Goal: Information Seeking & Learning: Learn about a topic

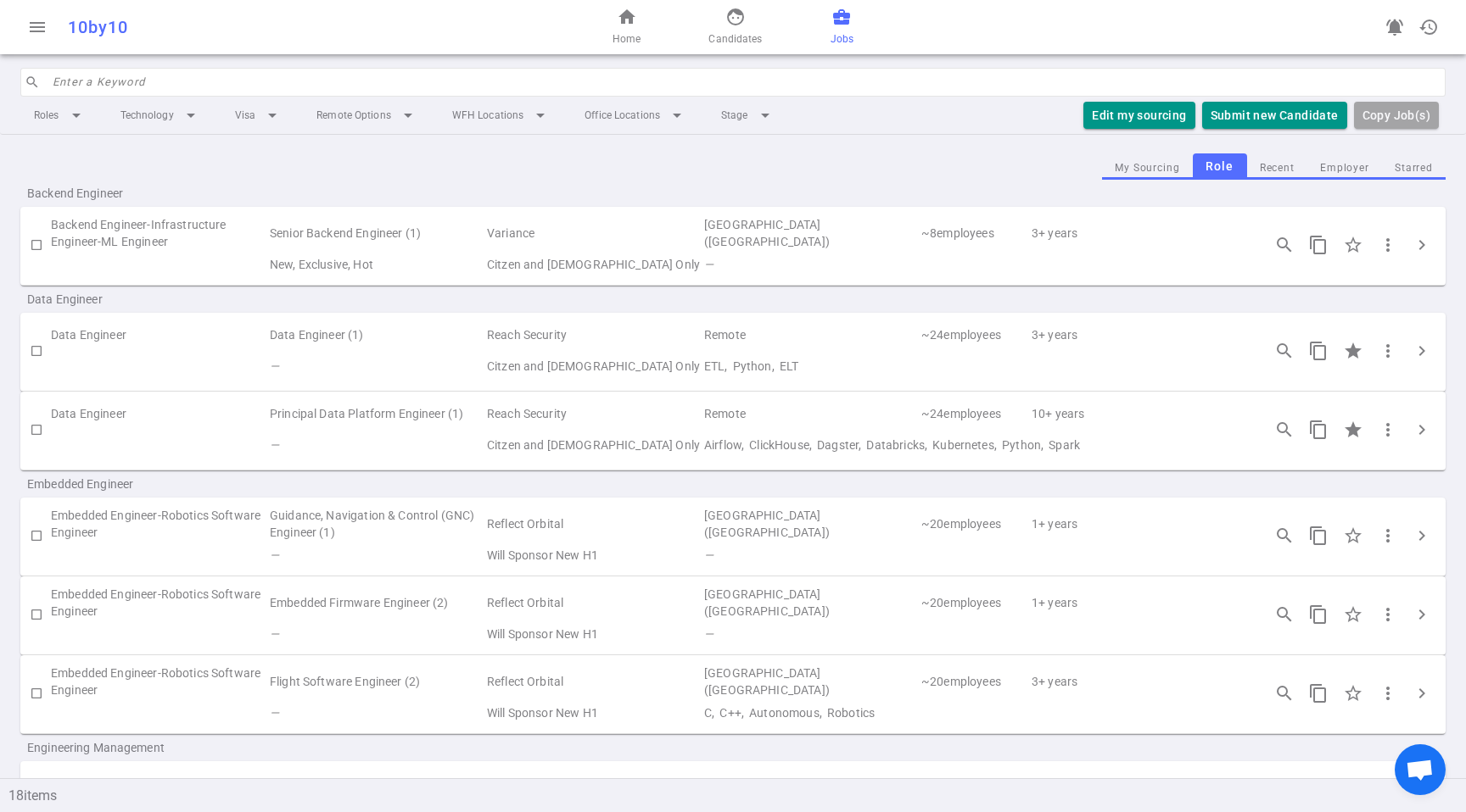
click at [838, 32] on span "Jobs" at bounding box center [841, 39] width 23 height 17
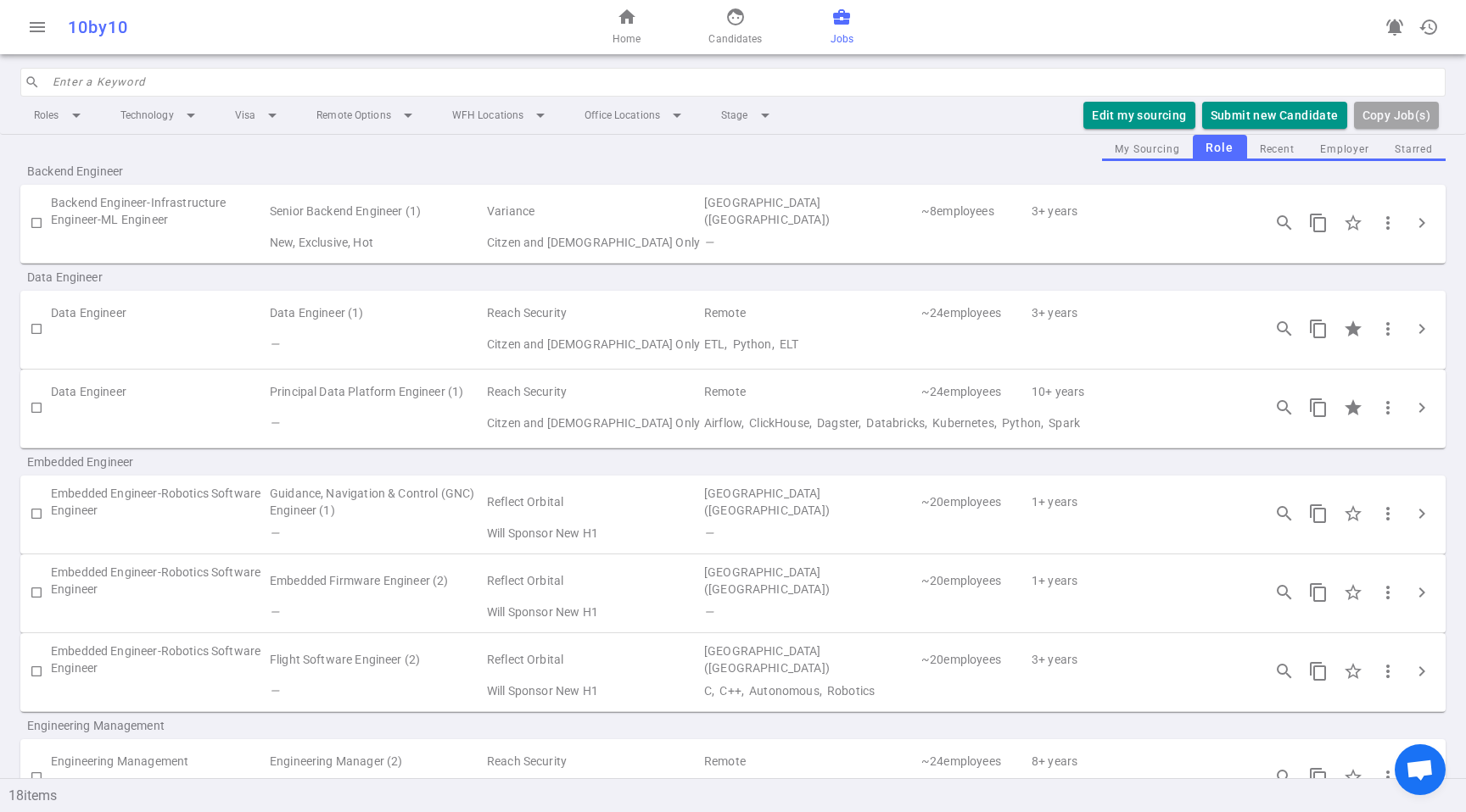
scroll to position [44, 0]
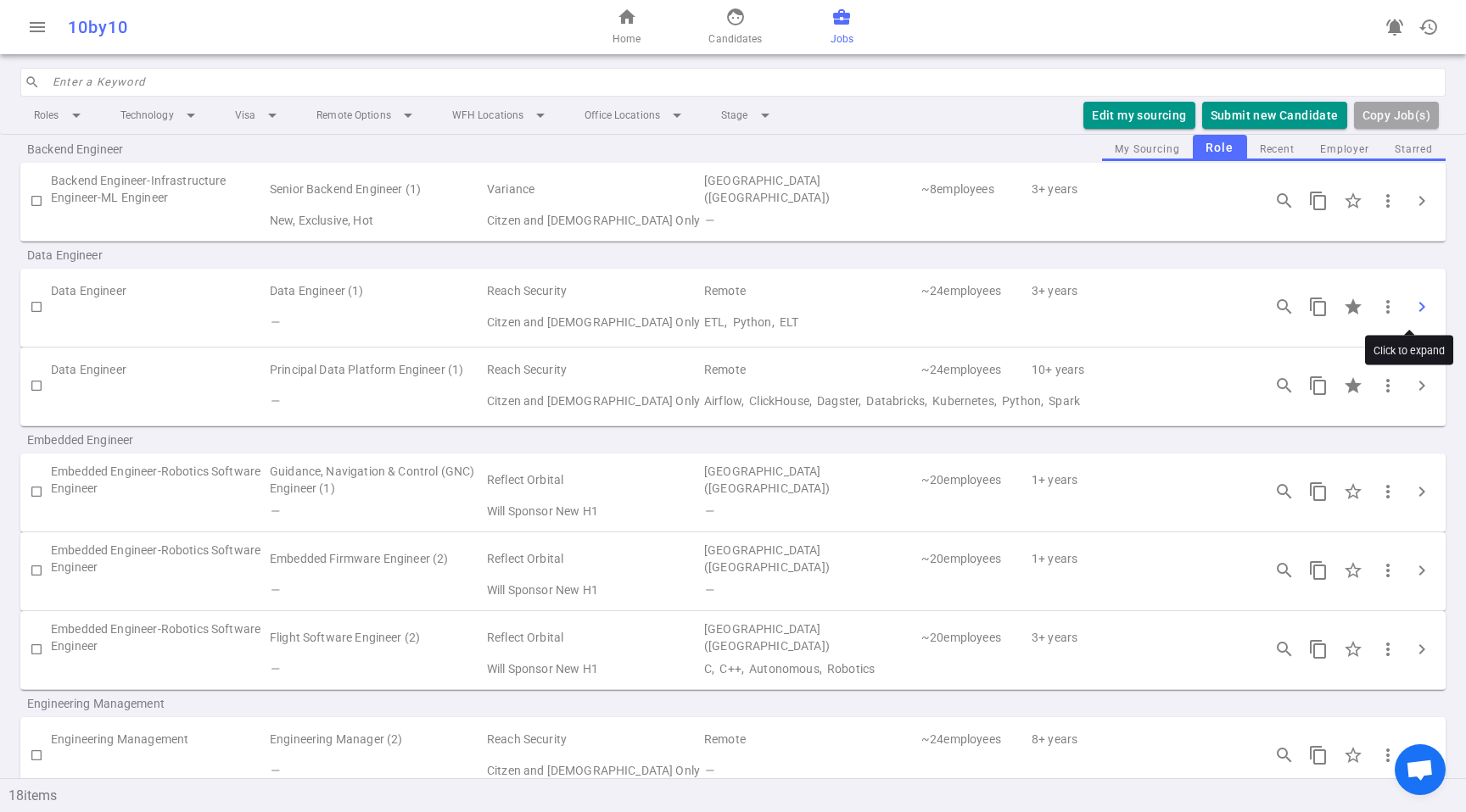
click at [1415, 304] on span "chevron_right" at bounding box center [1422, 307] width 21 height 21
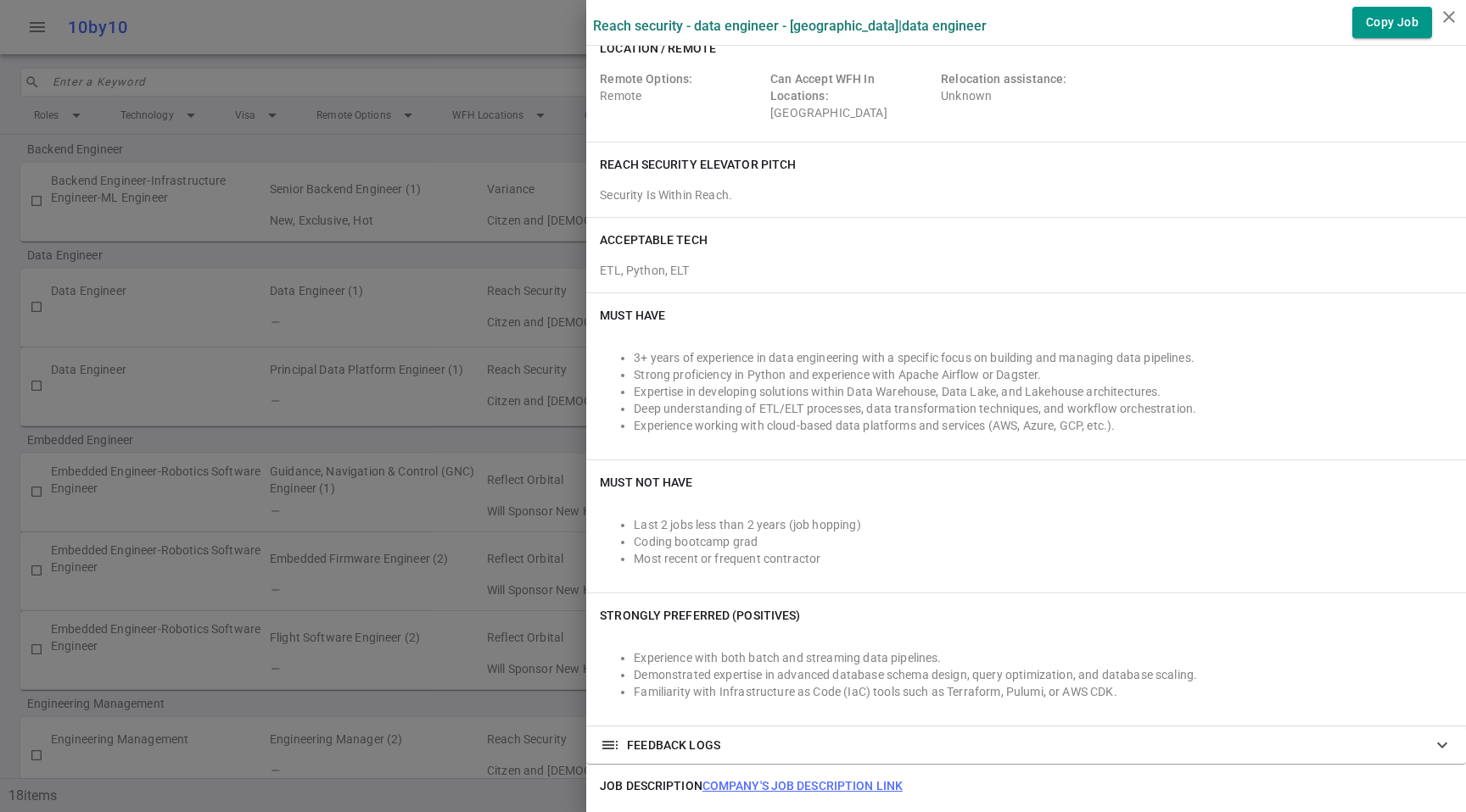
scroll to position [276, 0]
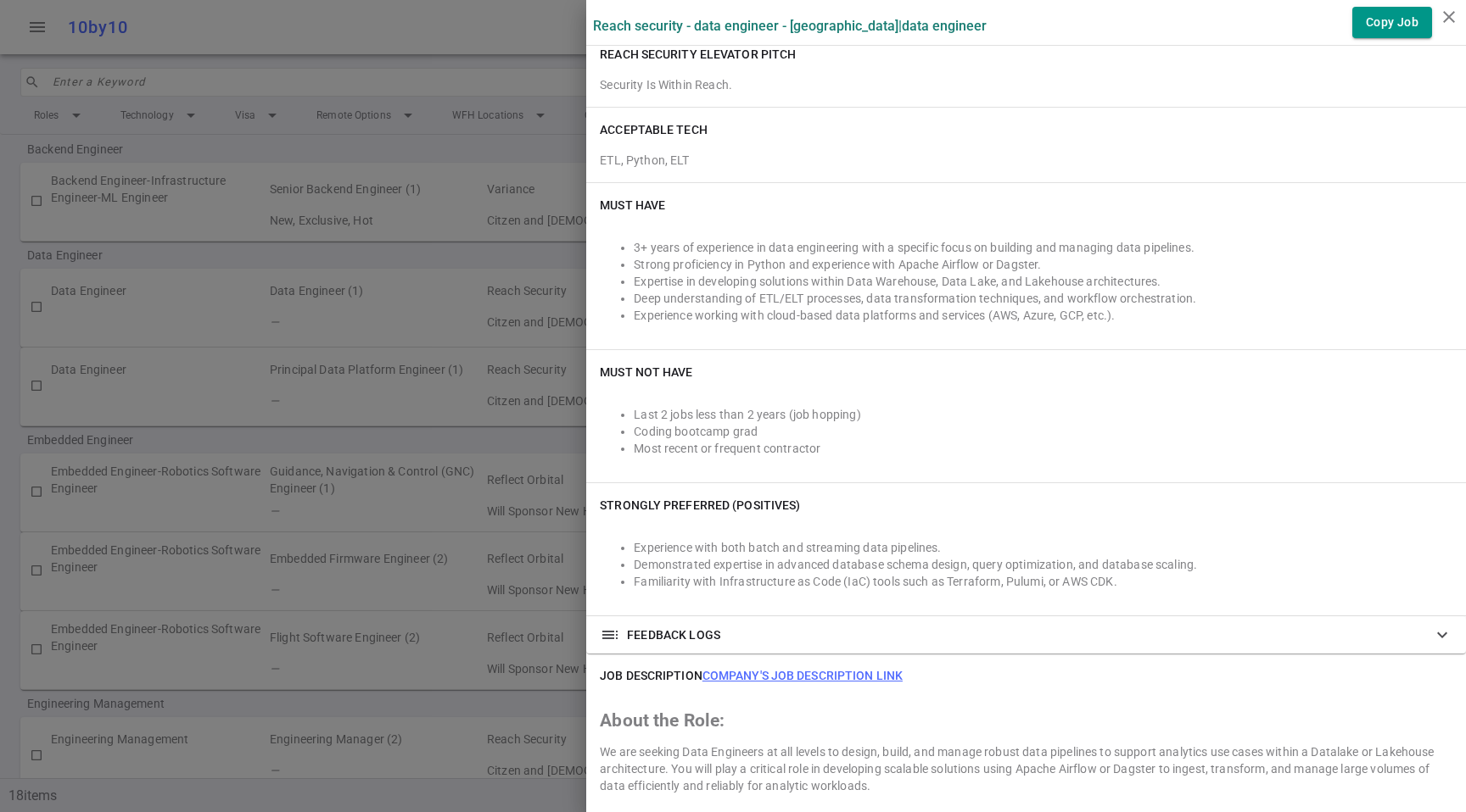
click at [964, 571] on li "Demonstrated expertise in advanced database schema design, query optimization, …" at bounding box center [1043, 565] width 819 height 17
click at [1044, 571] on li "Demonstrated expertise in advanced database schema design, query optimization, …" at bounding box center [1043, 565] width 819 height 17
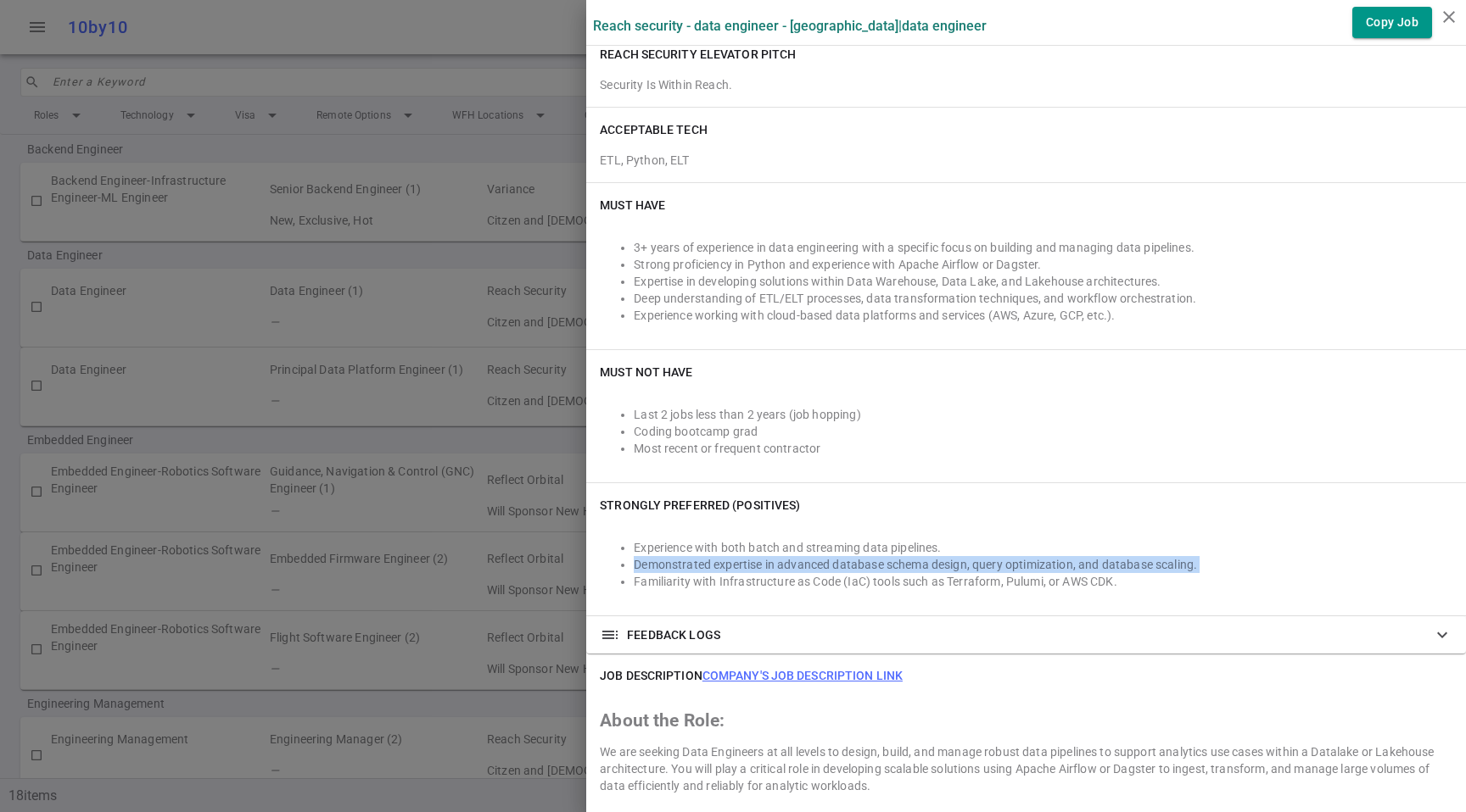
click at [1044, 571] on li "Demonstrated expertise in advanced database schema design, query optimization, …" at bounding box center [1043, 565] width 819 height 17
click at [1133, 558] on li "Demonstrated expertise in advanced database schema design, query optimization, …" at bounding box center [1043, 565] width 819 height 17
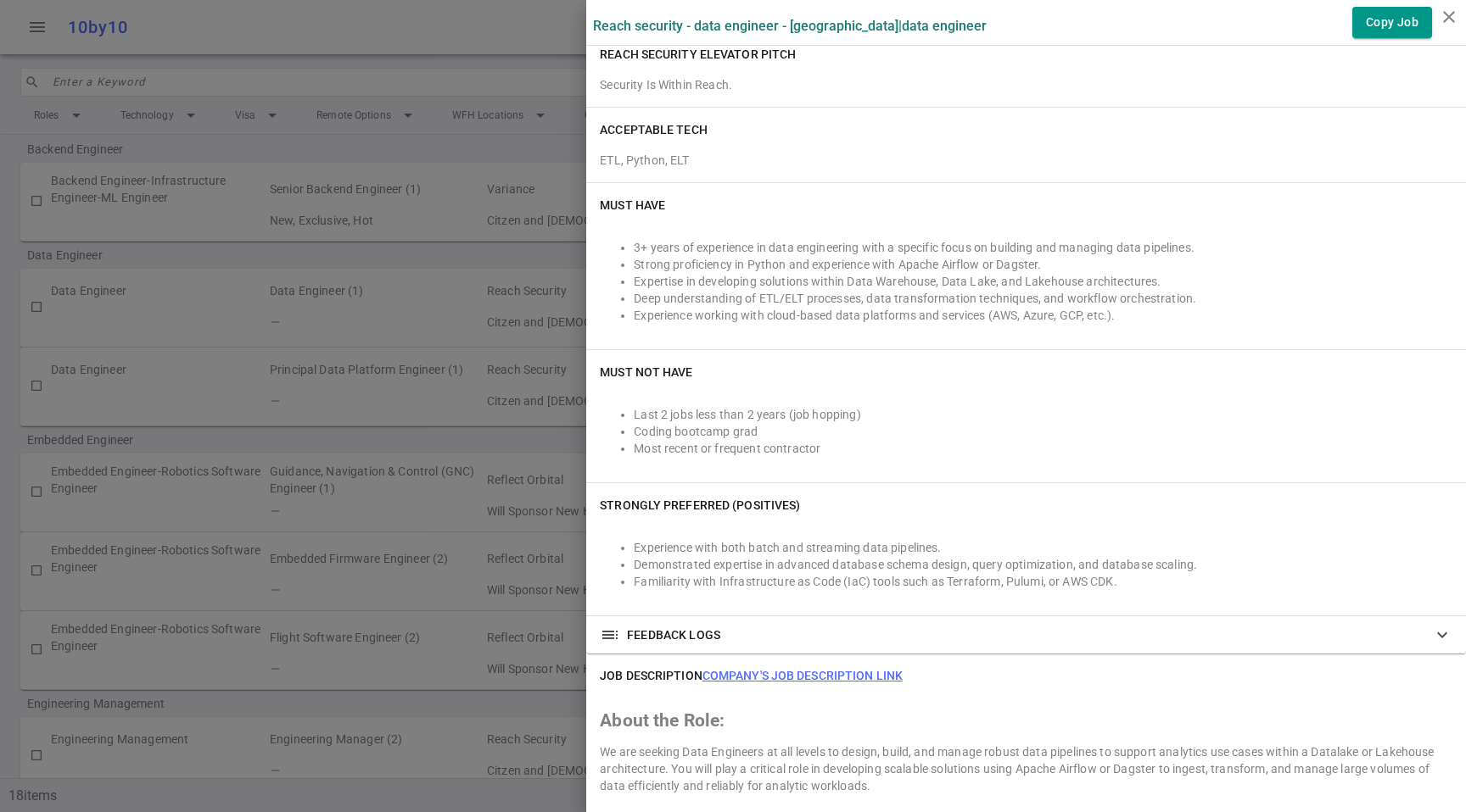
click at [1137, 577] on li "Familiarity with Infrastructure as Code (IaC) tools such as Terraform, Pulumi, …" at bounding box center [1043, 581] width 819 height 17
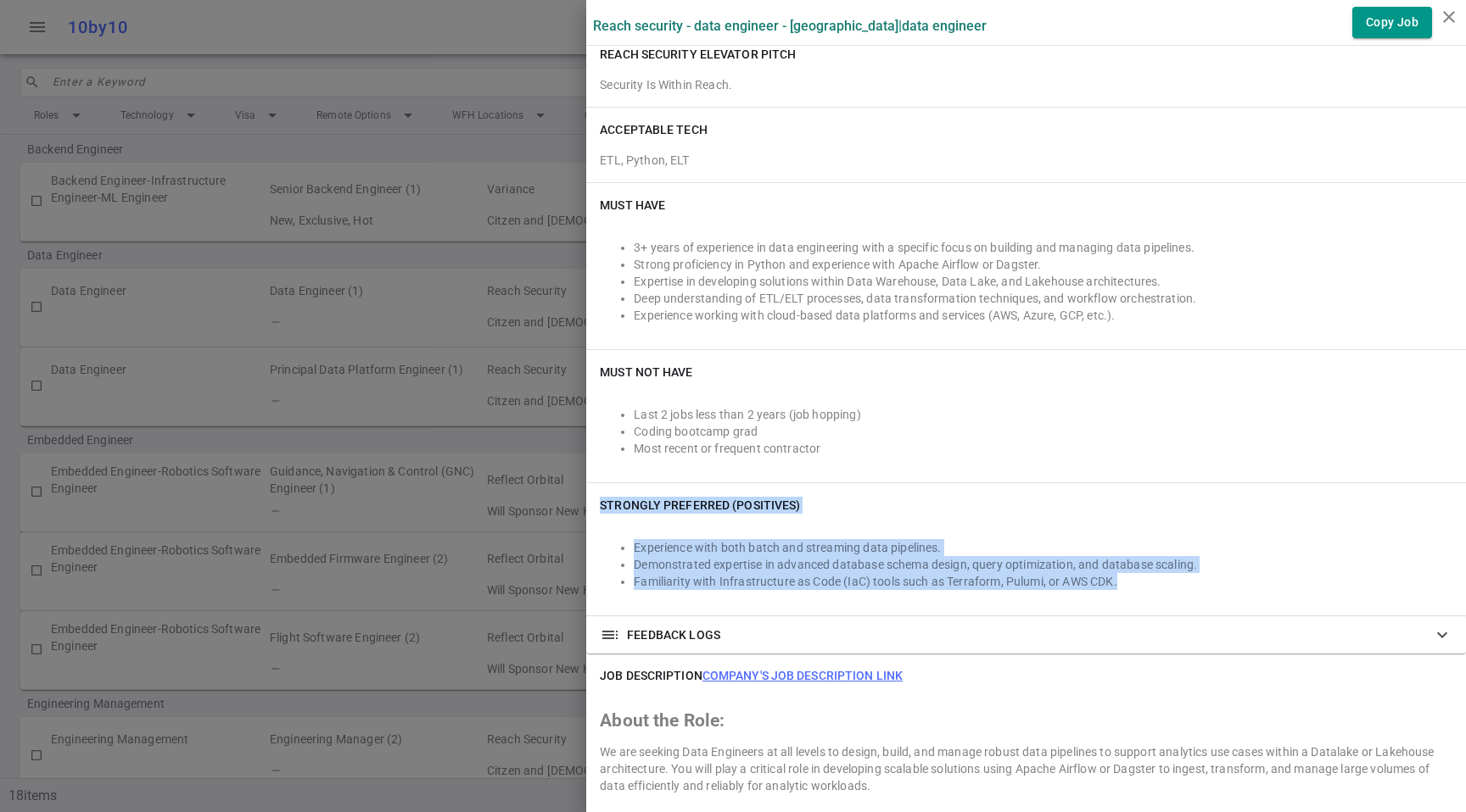
click at [1137, 577] on li "Familiarity with Infrastructure as Code (IaC) tools such as Terraform, Pulumi, …" at bounding box center [1043, 581] width 819 height 17
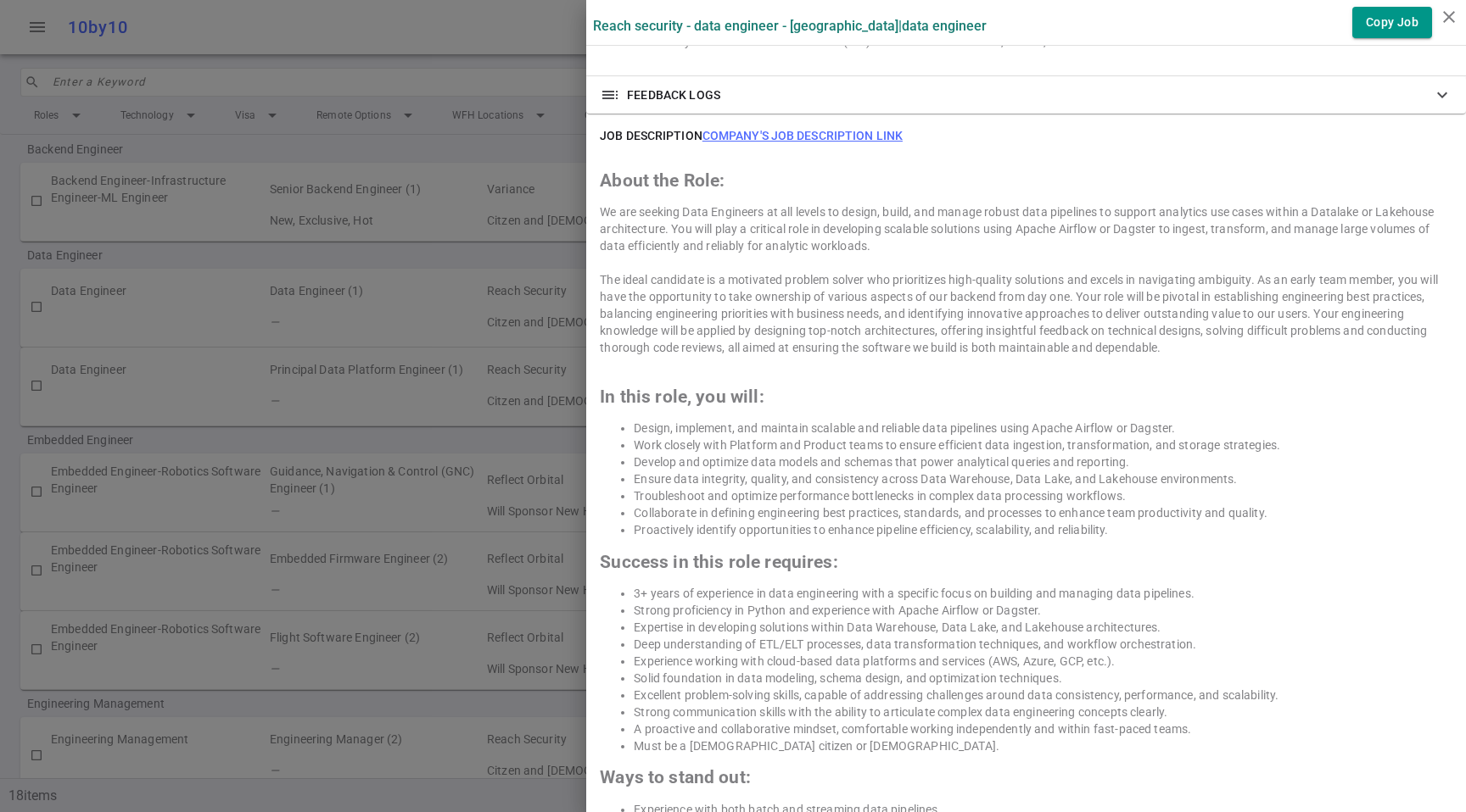
scroll to position [796, 0]
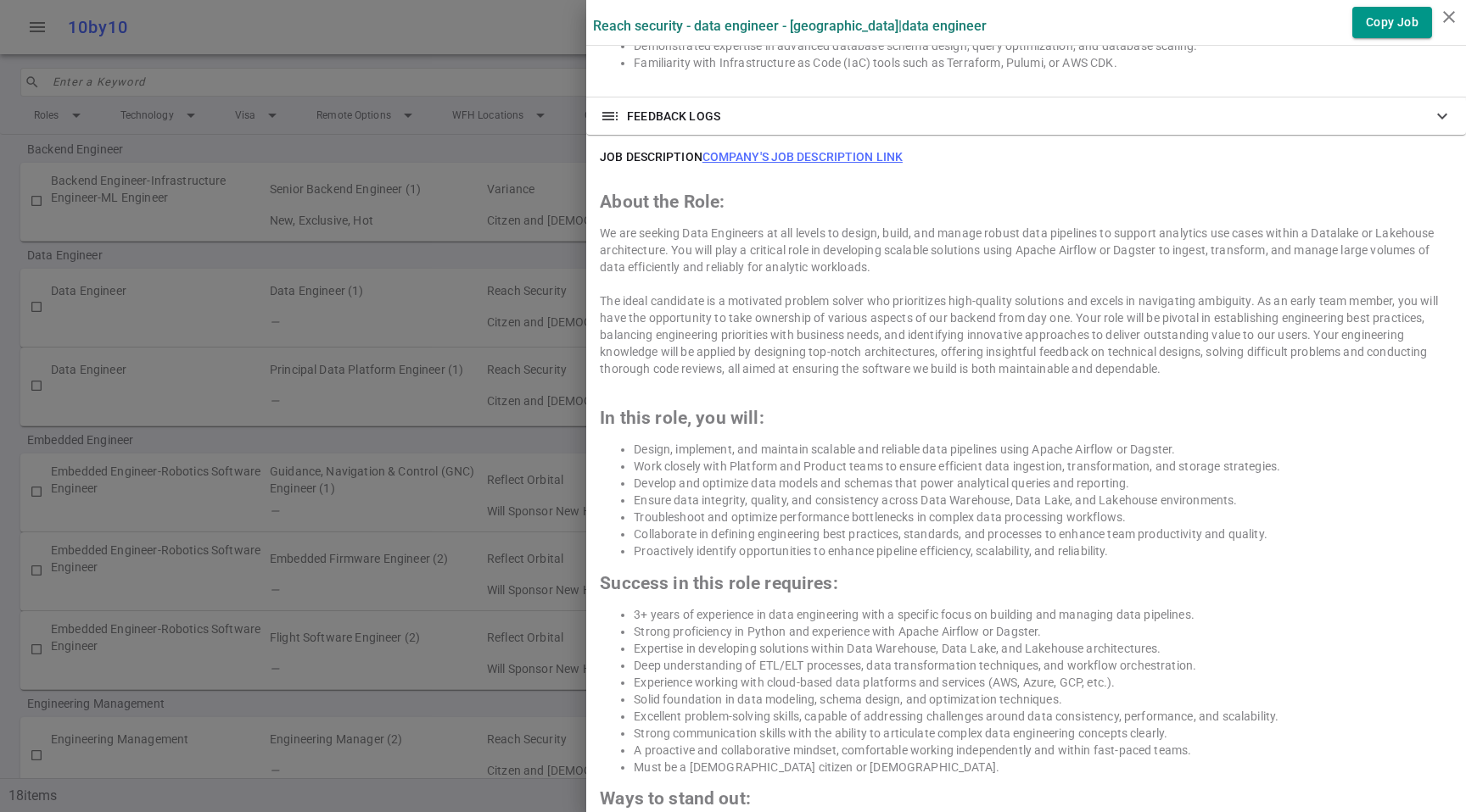
click at [652, 239] on div "We are seeking Data Engineers at all levels to design, build, and manage robust…" at bounding box center [1025, 250] width 853 height 51
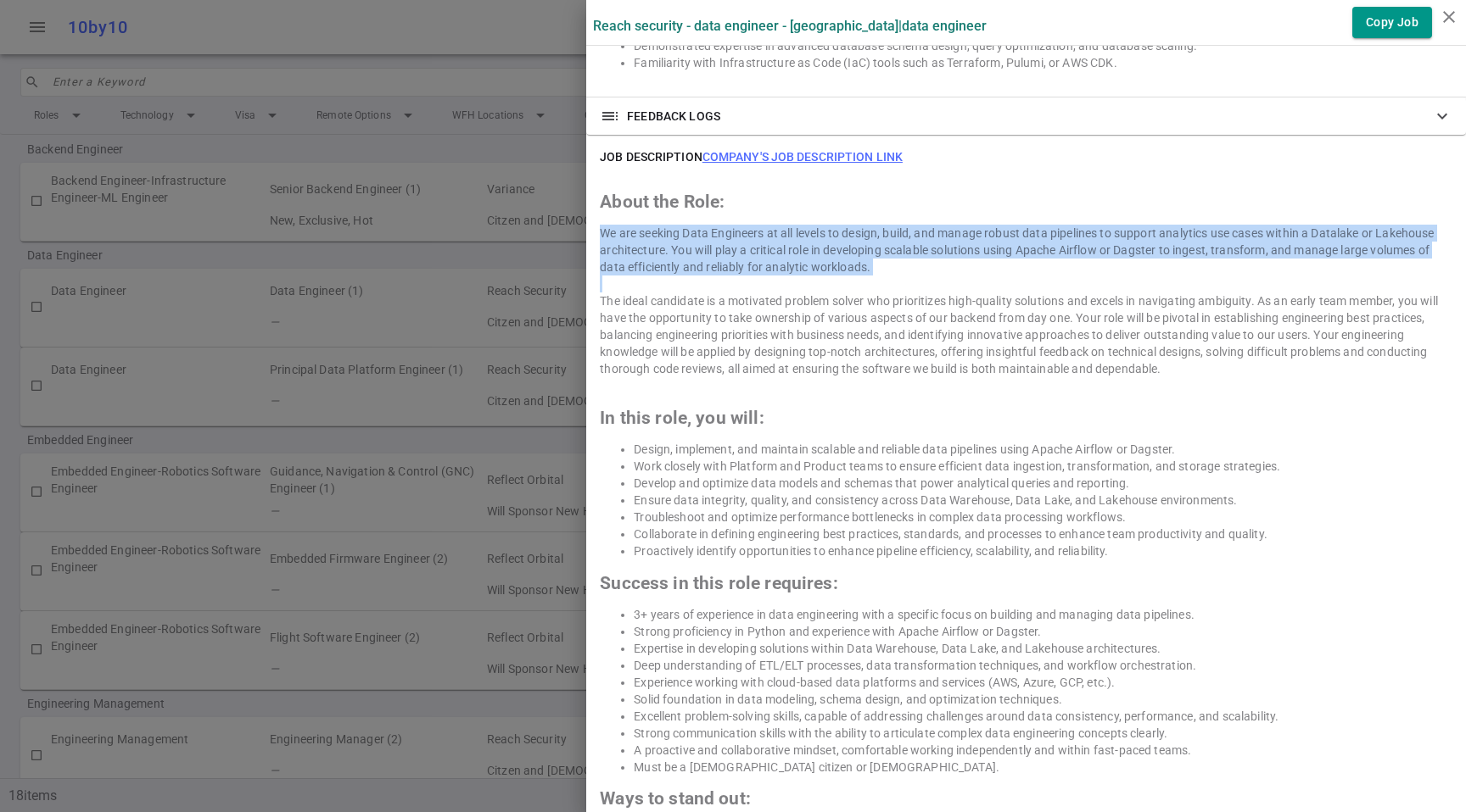
click at [652, 239] on div "We are seeking Data Engineers at all levels to design, build, and manage robust…" at bounding box center [1025, 250] width 853 height 51
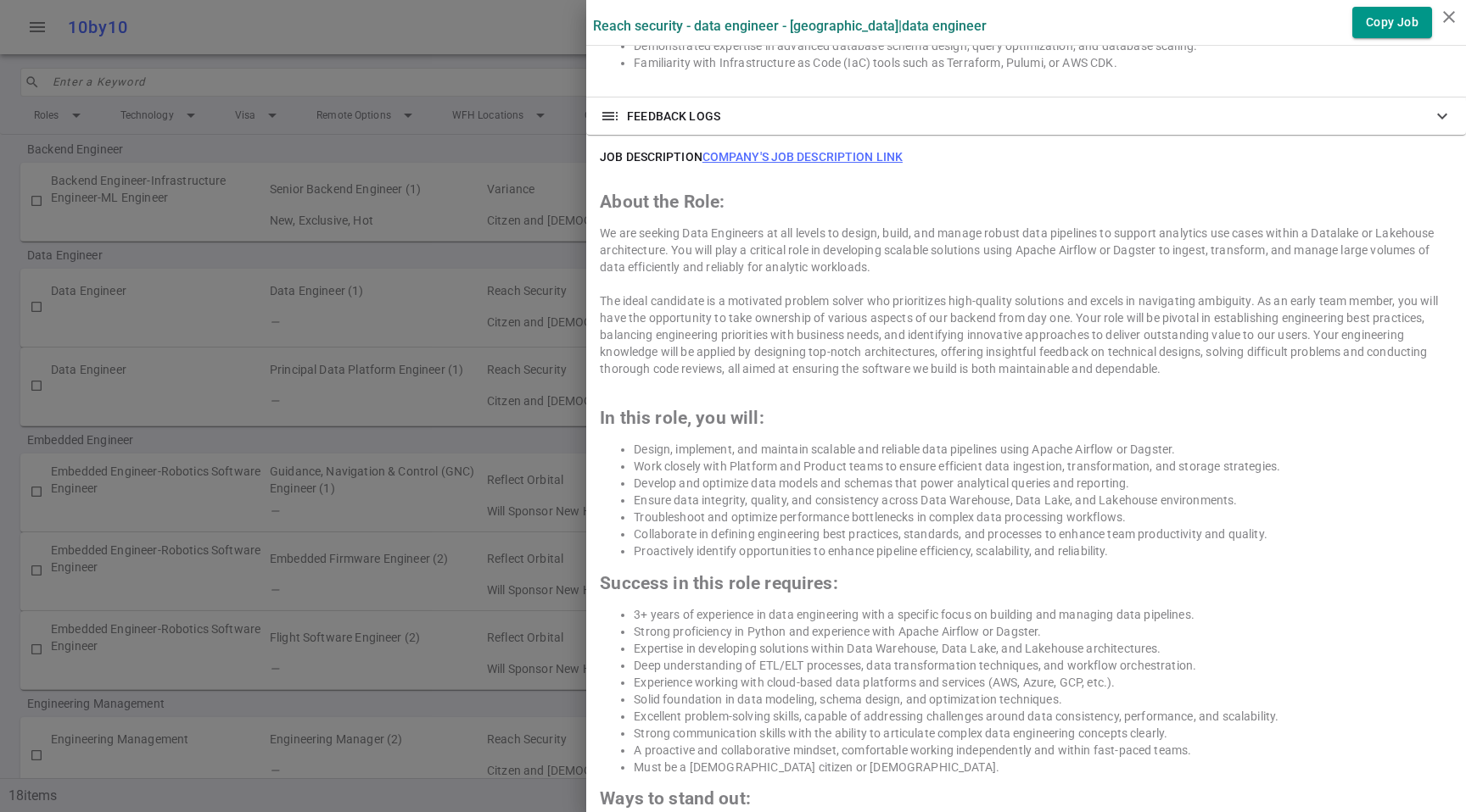
click at [882, 242] on div "We are seeking Data Engineers at all levels to design, build, and manage robust…" at bounding box center [1025, 250] width 853 height 51
click at [930, 258] on div "We are seeking Data Engineers at all levels to design, build, and manage robust…" at bounding box center [1025, 250] width 853 height 51
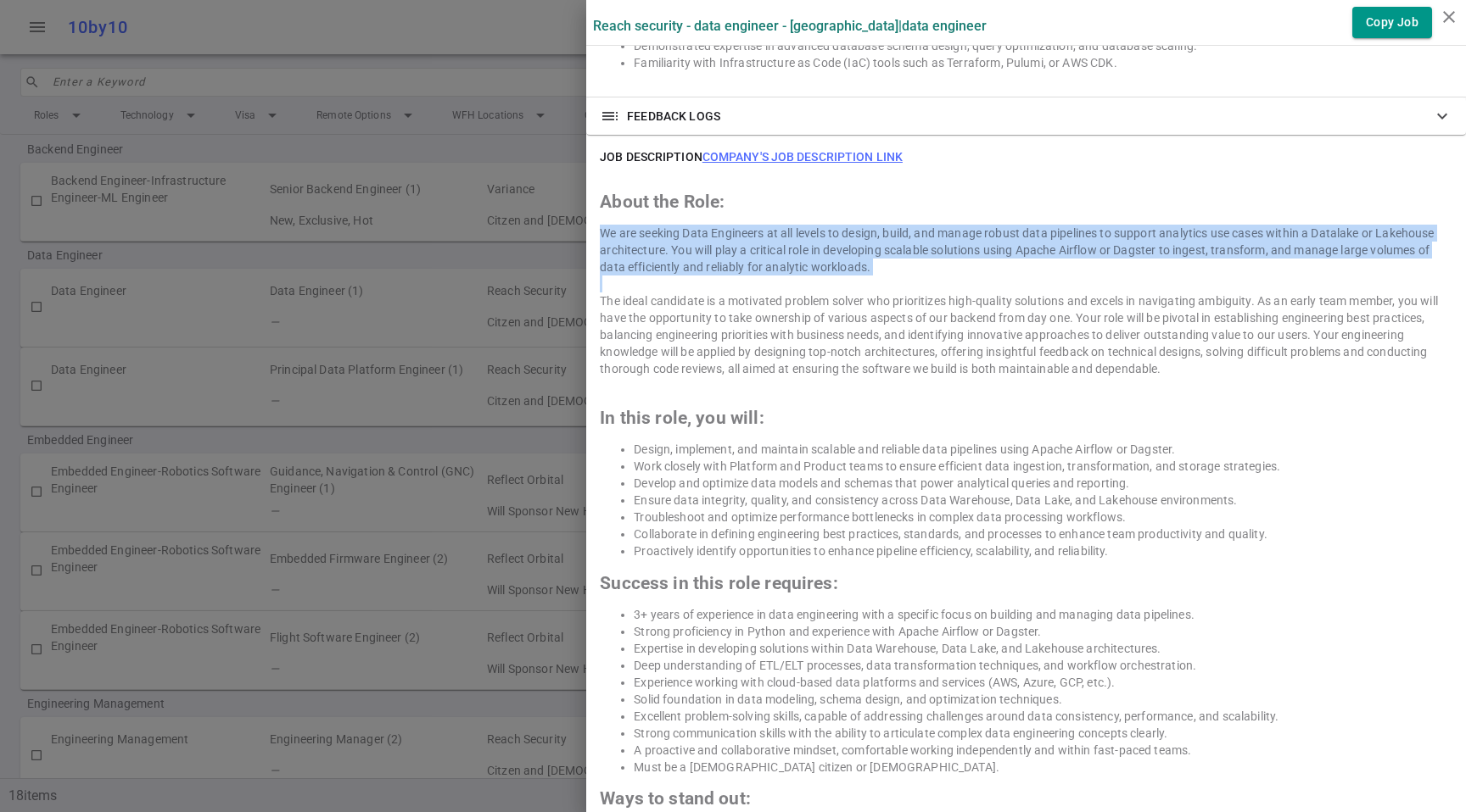
click at [930, 258] on div "We are seeking Data Engineers at all levels to design, build, and manage robust…" at bounding box center [1025, 250] width 853 height 51
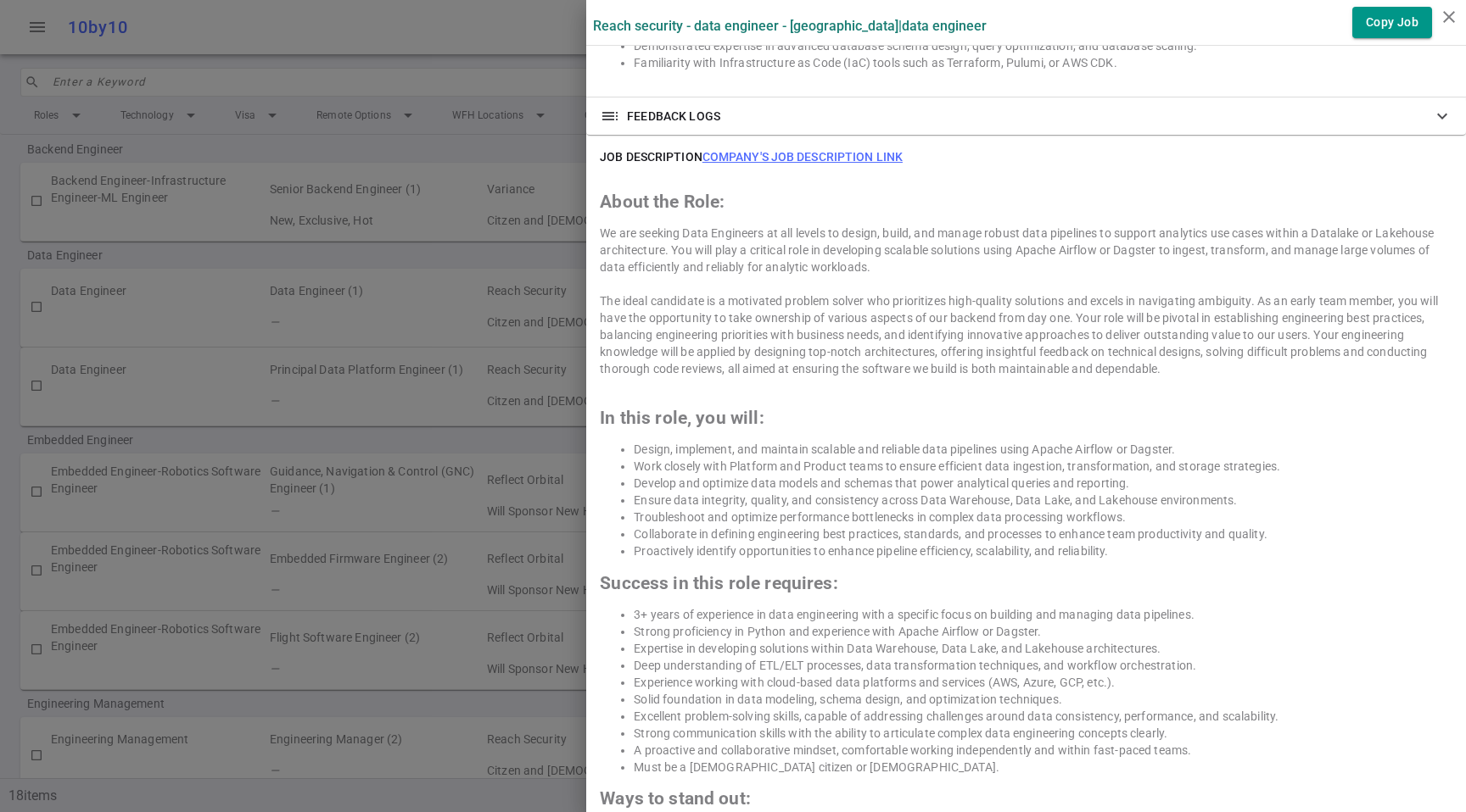
click at [1056, 333] on div "The ideal candidate is a motivated problem solver who prioritizes high-quality …" at bounding box center [1025, 335] width 853 height 85
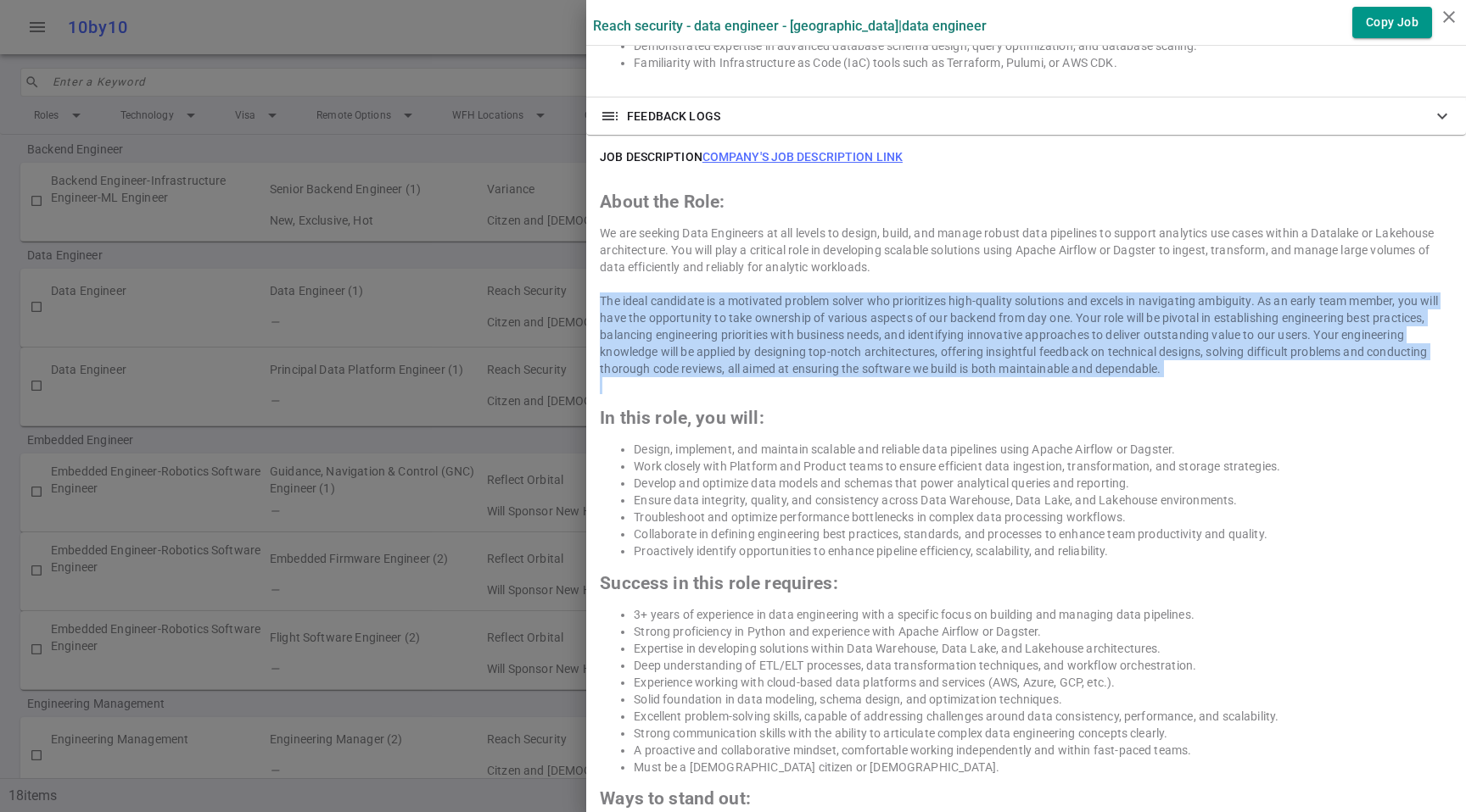
click at [1056, 333] on div "The ideal candidate is a motivated problem solver who prioritizes high-quality …" at bounding box center [1025, 335] width 853 height 85
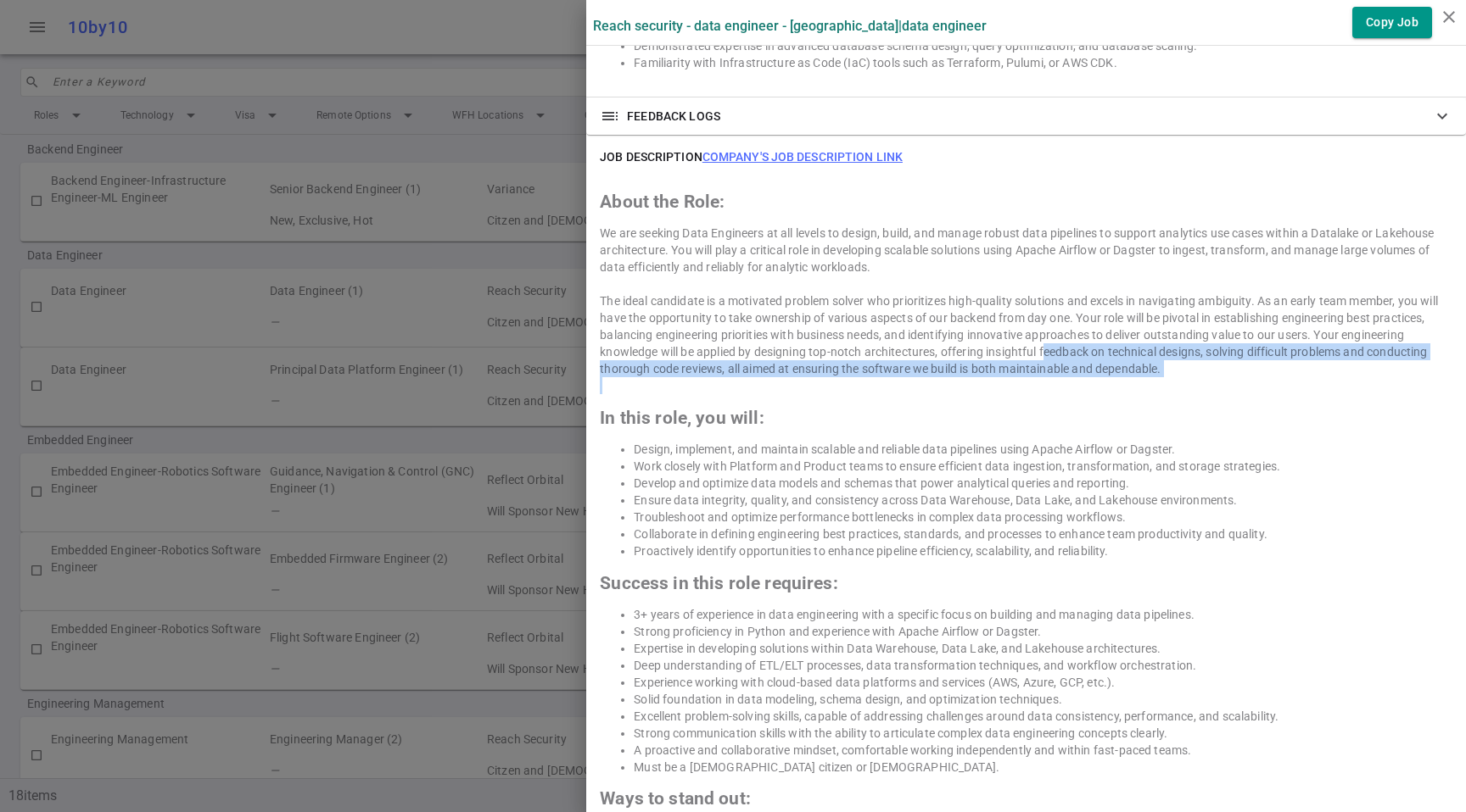
click at [1035, 346] on div "The ideal candidate is a motivated problem solver who prioritizes high-quality …" at bounding box center [1025, 335] width 853 height 85
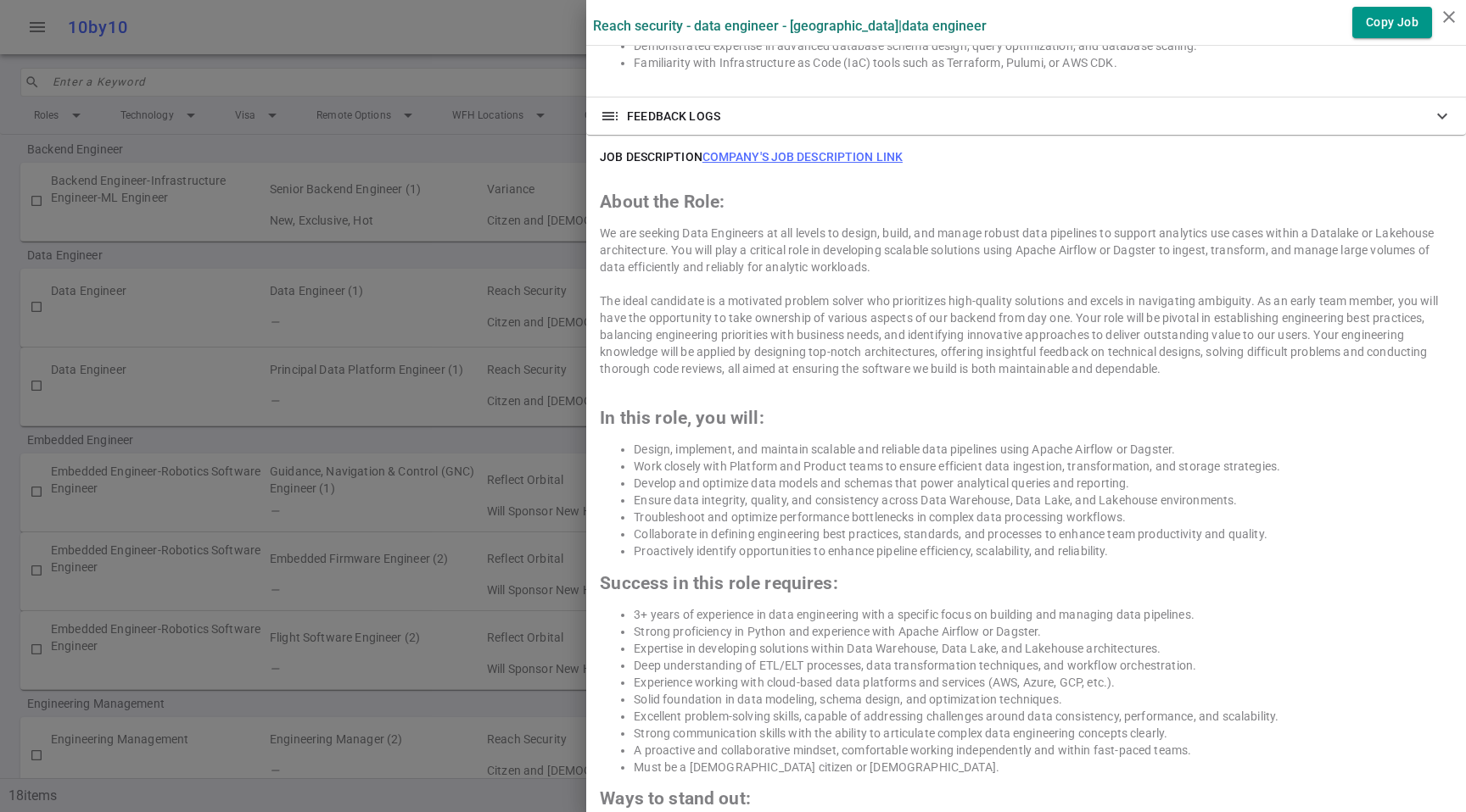
click at [1043, 478] on li "Develop and optimize data models and schemas that power analytical queries and …" at bounding box center [1043, 483] width 819 height 17
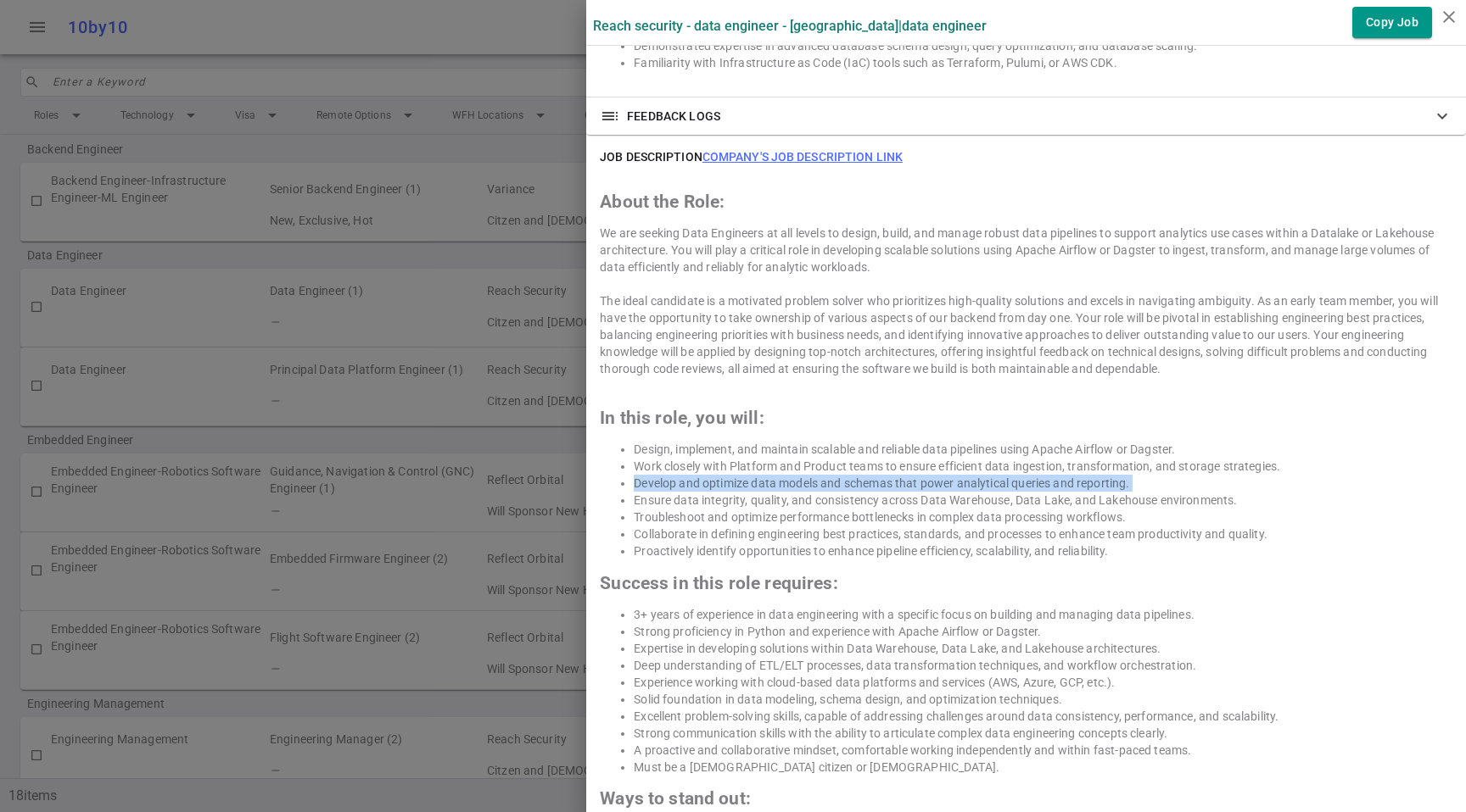
click at [1043, 478] on li "Develop and optimize data models and schemas that power analytical queries and …" at bounding box center [1043, 483] width 819 height 17
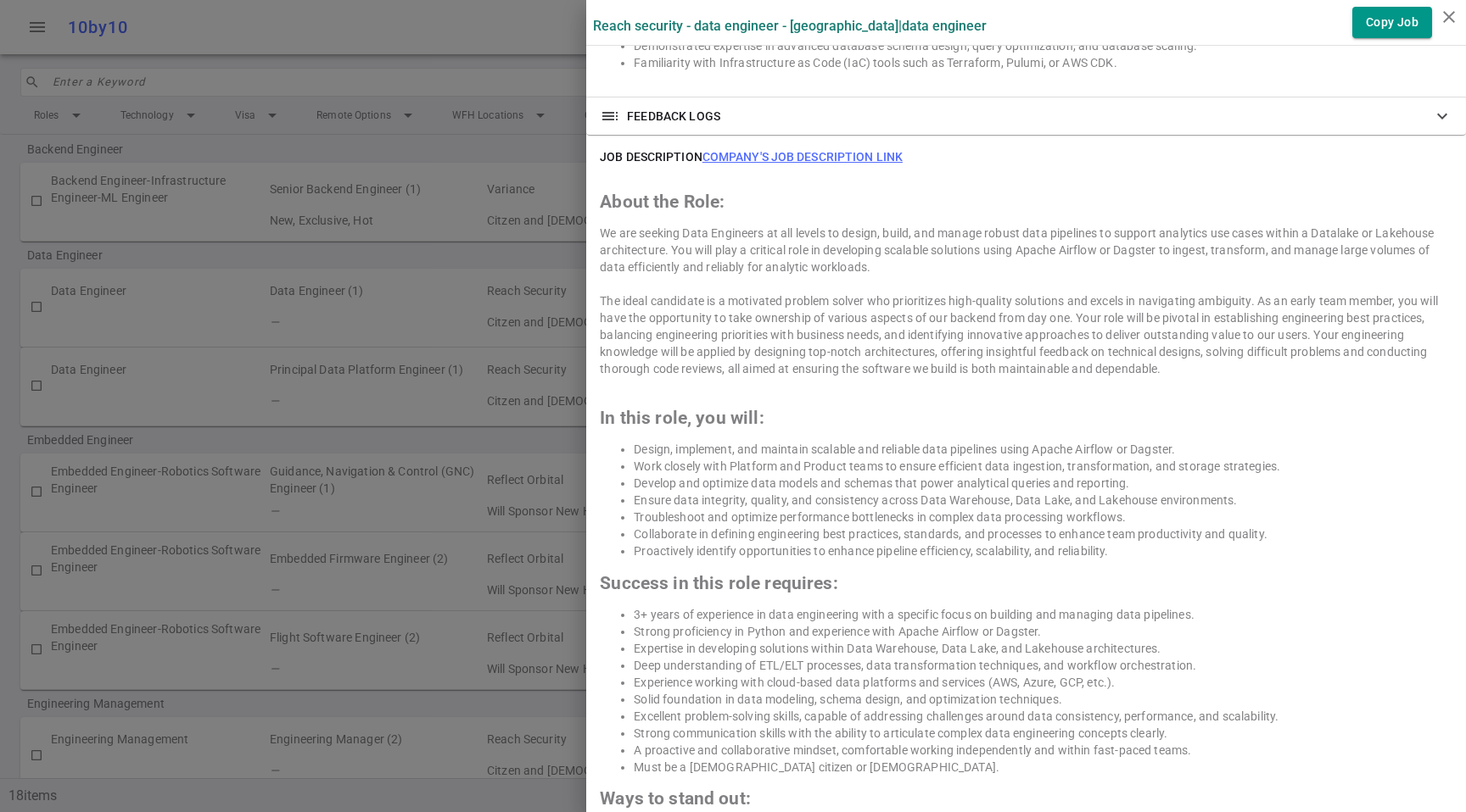
click at [1053, 501] on li "Ensure data integrity, quality, and consistency across Data Warehouse, Data Lak…" at bounding box center [1043, 500] width 819 height 17
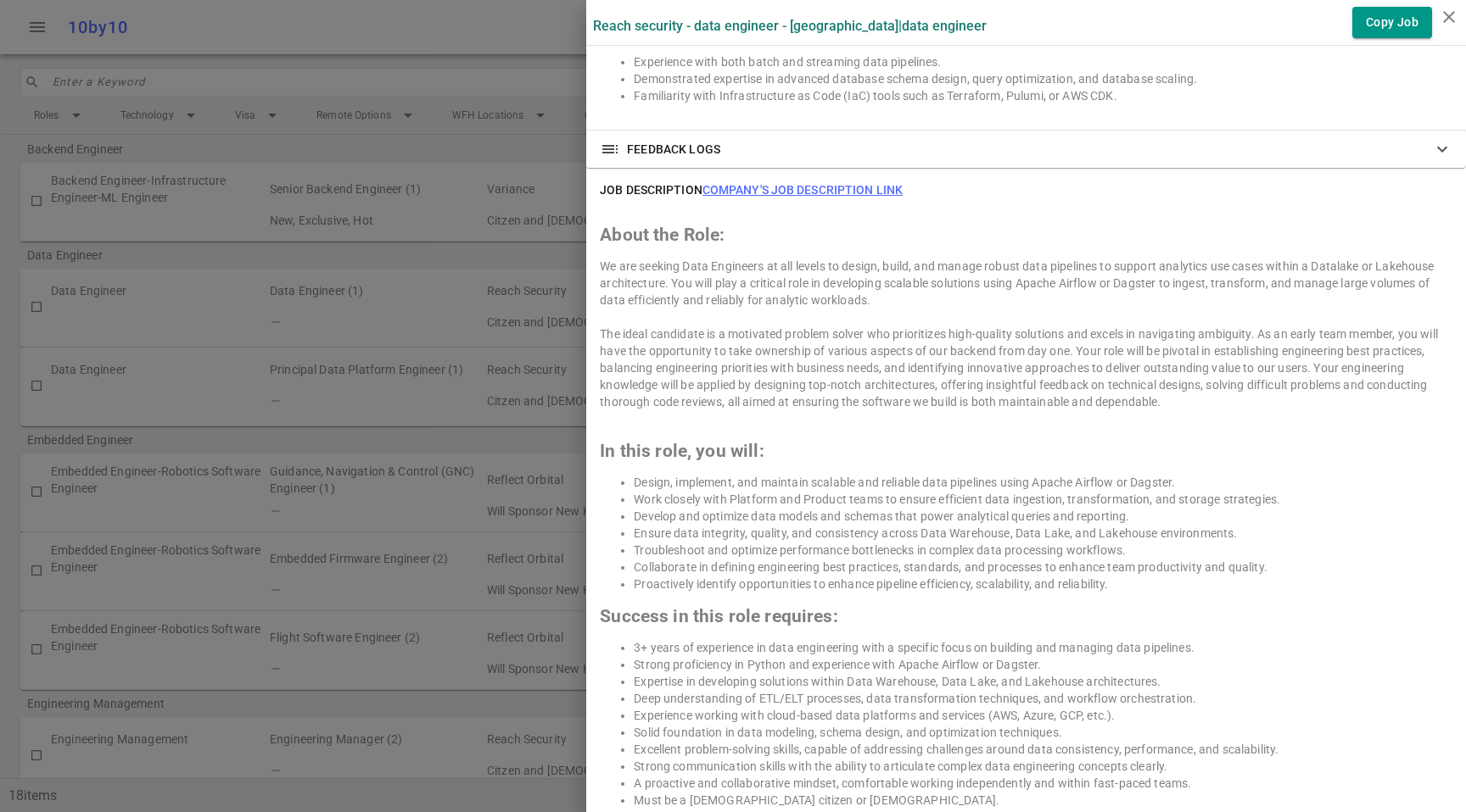
scroll to position [752, 0]
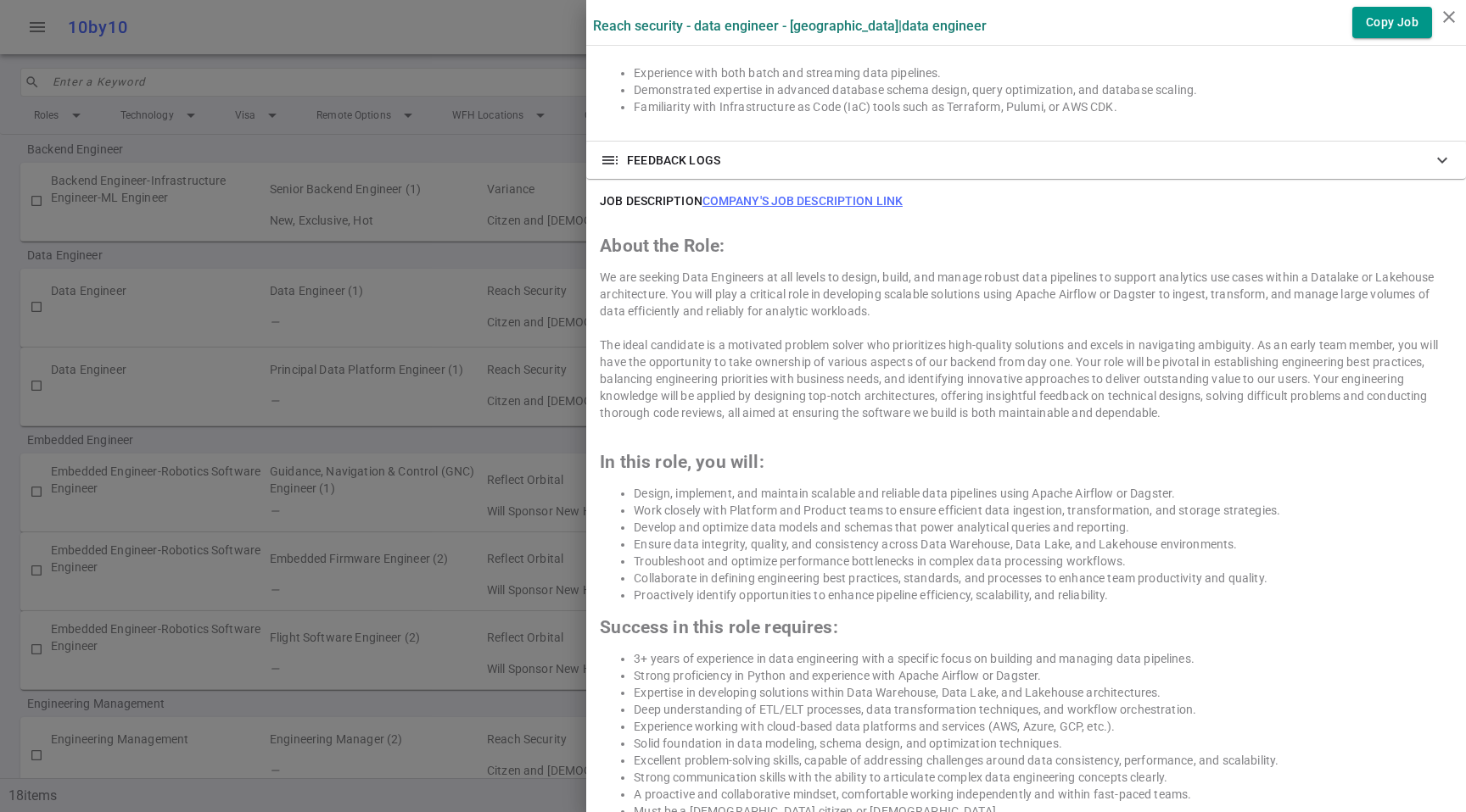
click at [997, 345] on div "The ideal candidate is a motivated problem solver who prioritizes high-quality …" at bounding box center [1025, 379] width 853 height 85
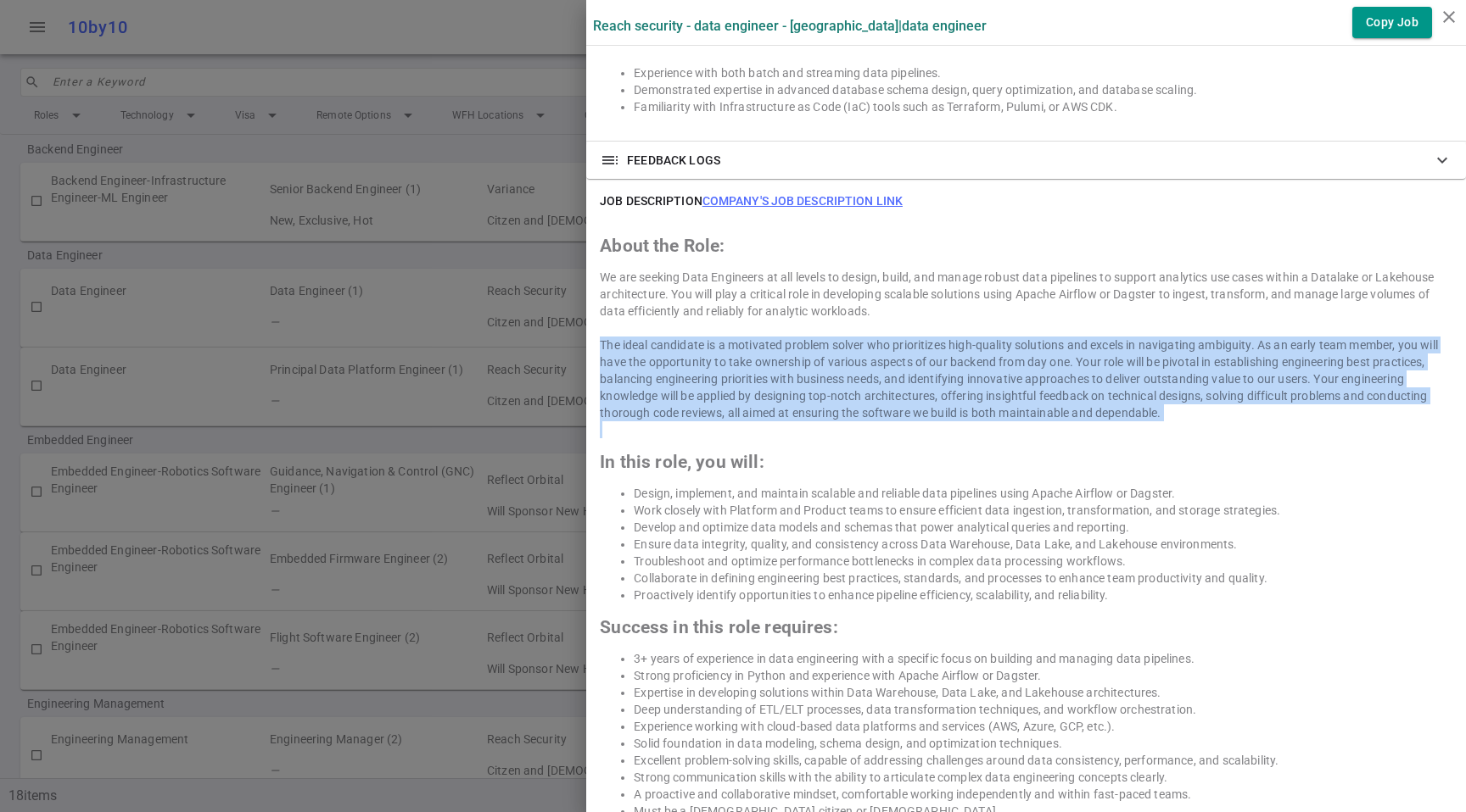
click at [997, 345] on div "The ideal candidate is a motivated problem solver who prioritizes high-quality …" at bounding box center [1025, 379] width 853 height 85
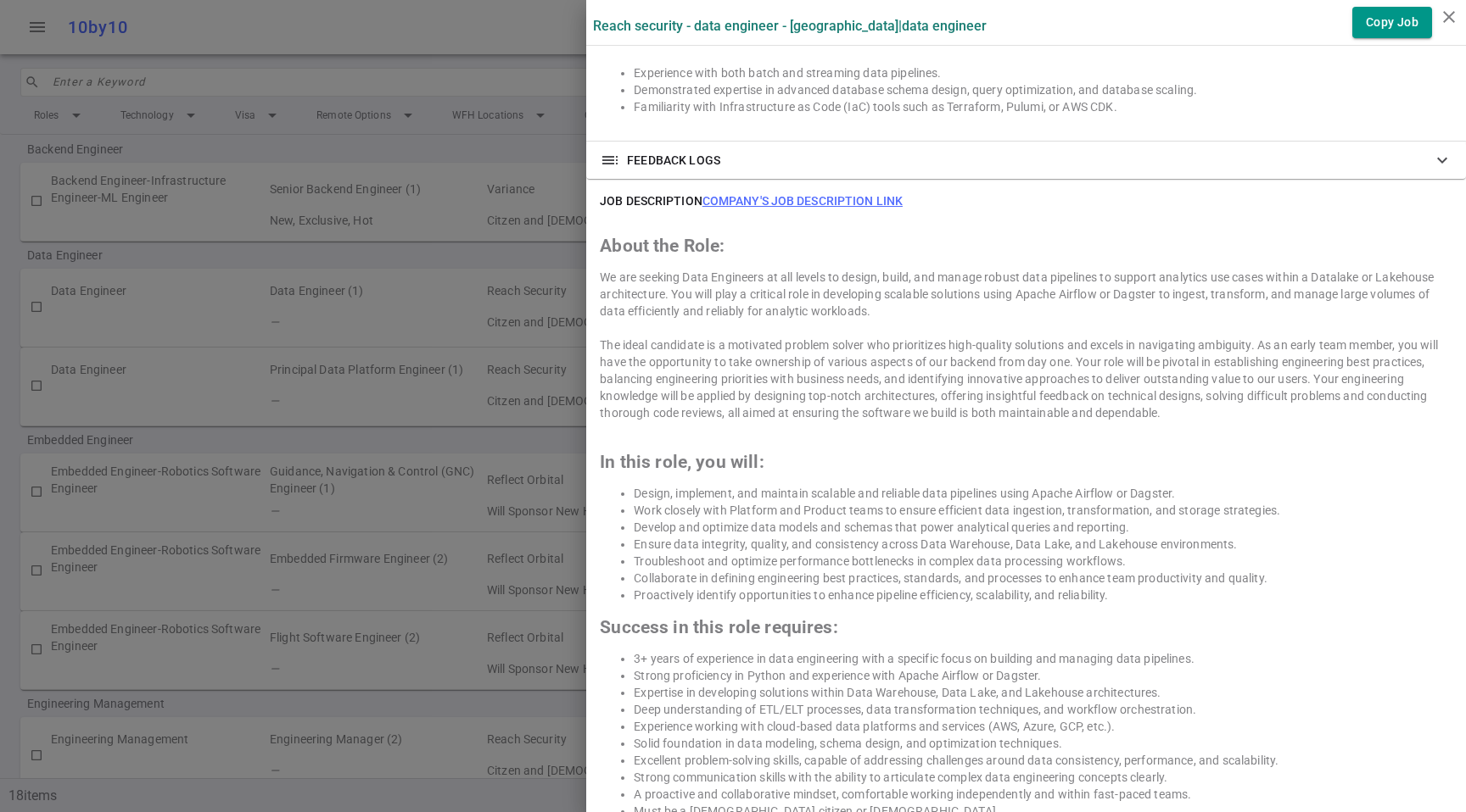
click at [1043, 288] on div "We are seeking Data Engineers at all levels to design, build, and manage robust…" at bounding box center [1025, 294] width 853 height 51
click at [1042, 290] on div "We are seeking Data Engineers at all levels to design, build, and manage robust…" at bounding box center [1025, 294] width 853 height 51
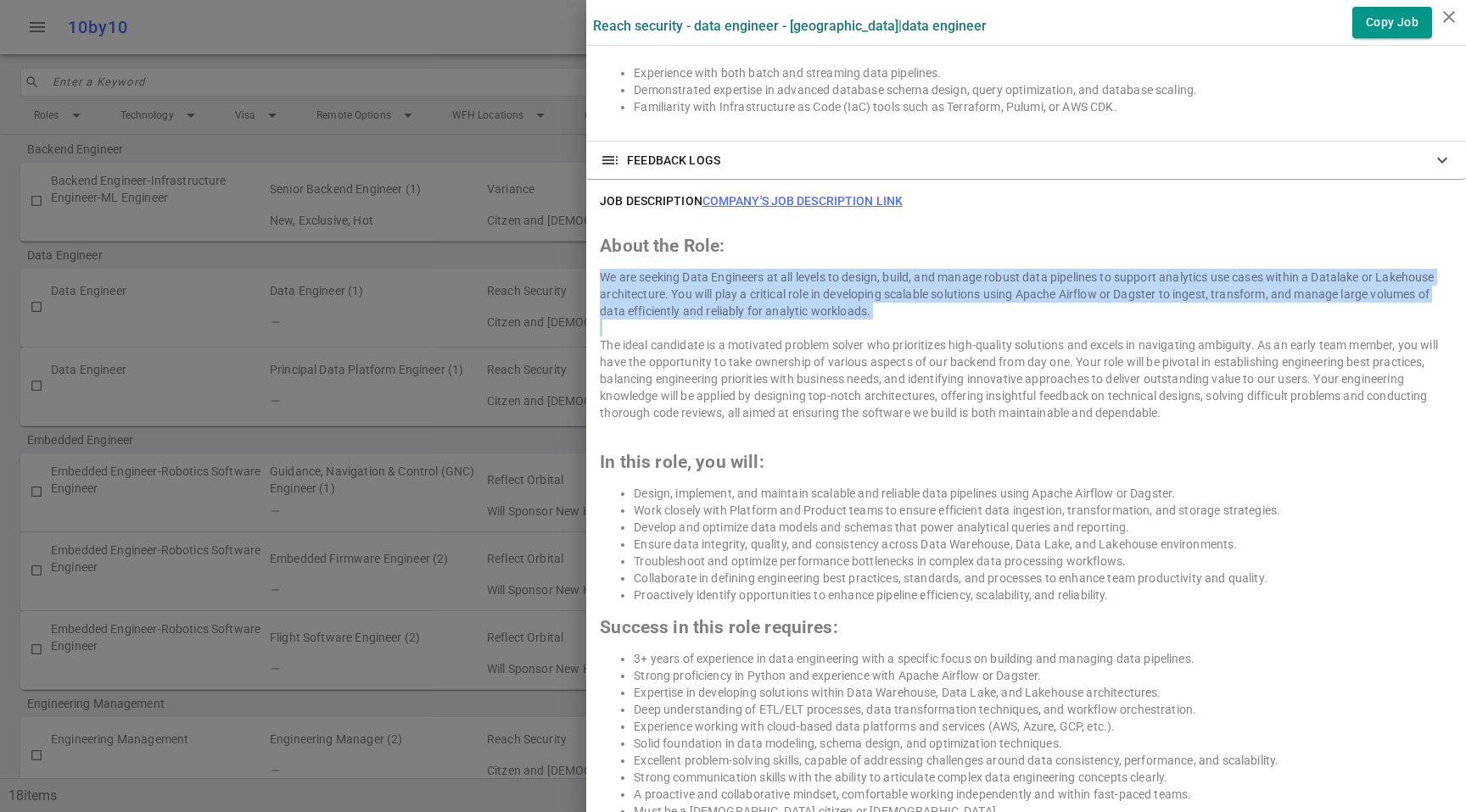
click at [1042, 290] on div "We are seeking Data Engineers at all levels to design, build, and manage robust…" at bounding box center [1025, 294] width 853 height 51
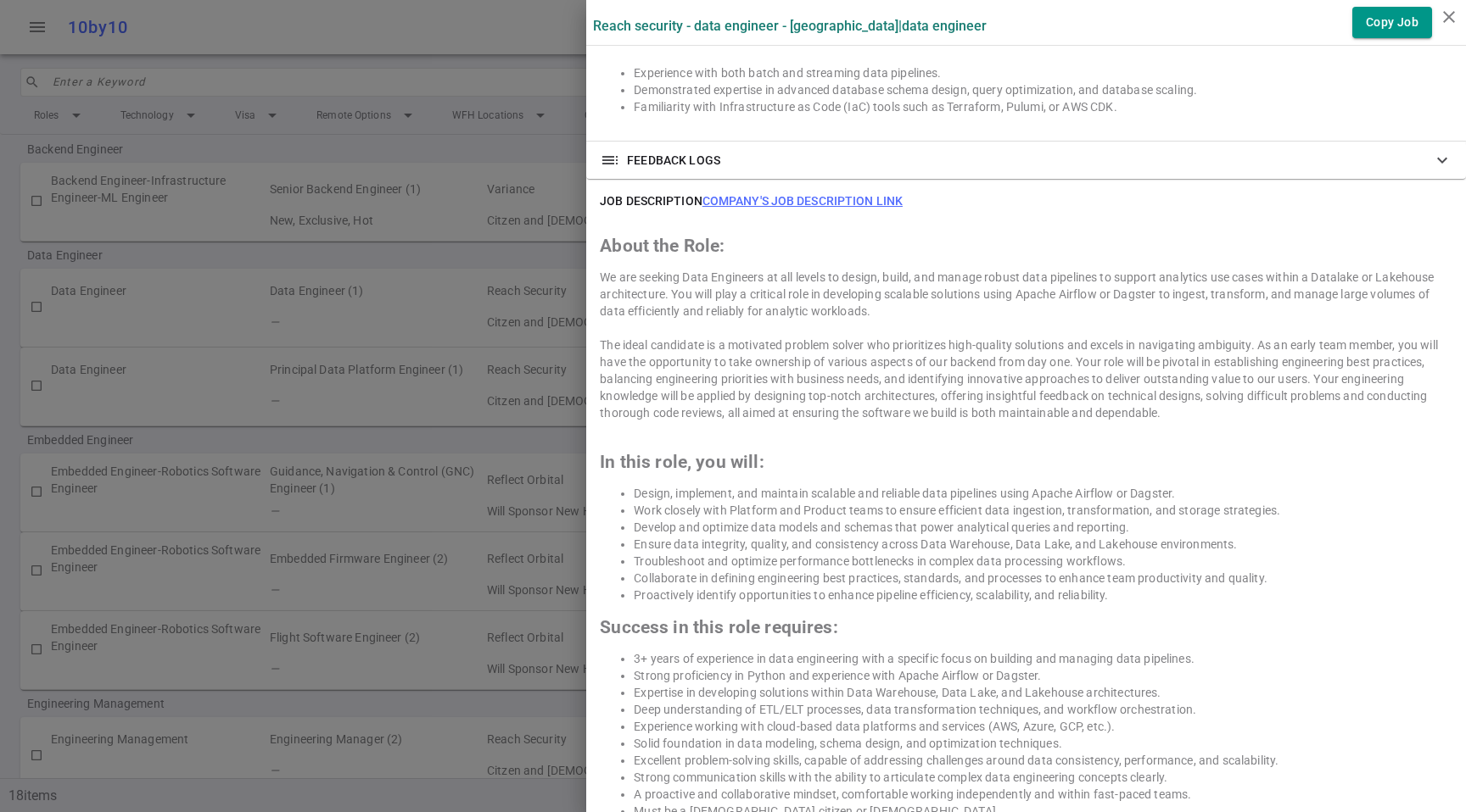
click at [936, 409] on div "The ideal candidate is a motivated problem solver who prioritizes high-quality …" at bounding box center [1025, 379] width 853 height 85
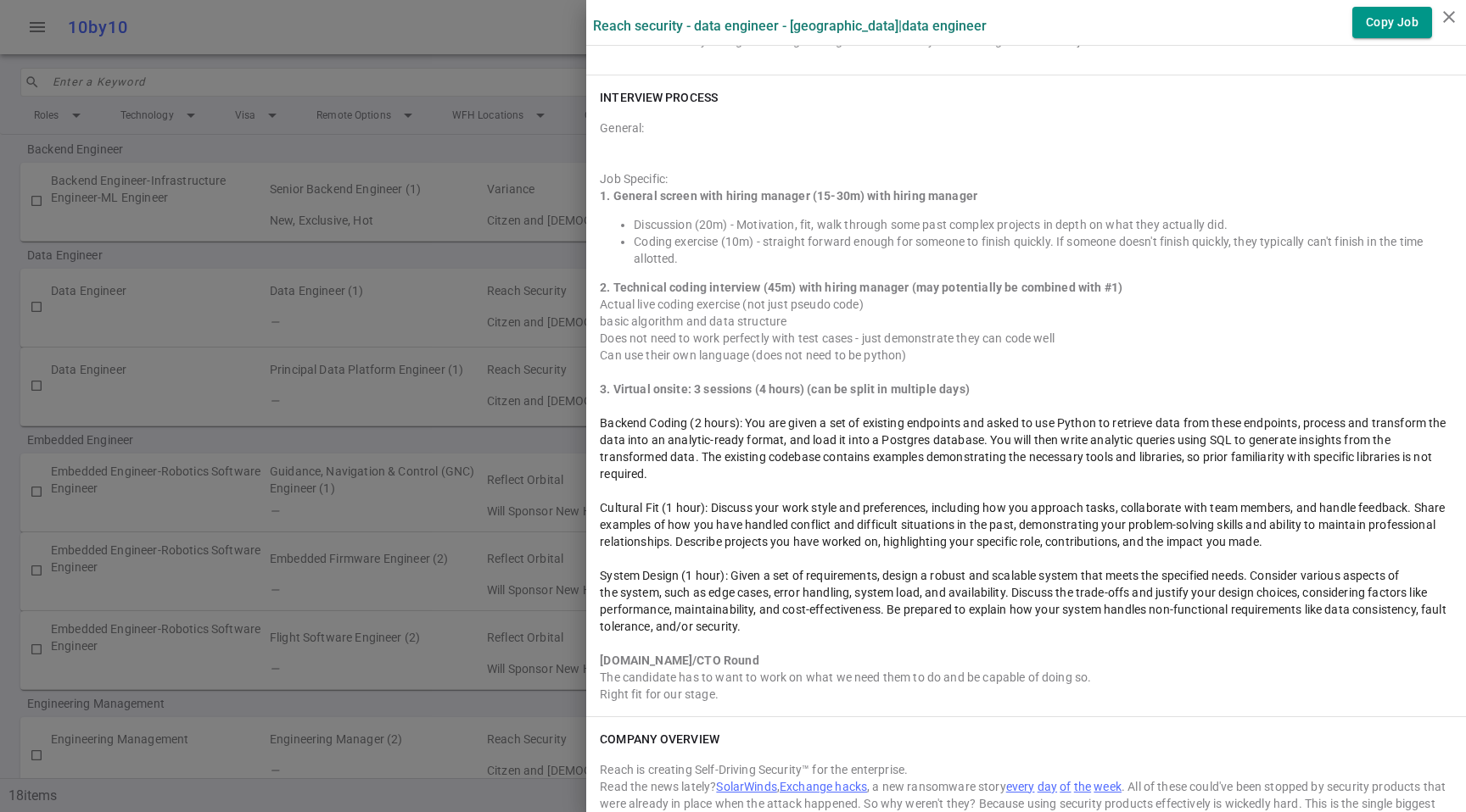
scroll to position [1615, 0]
